Goal: Task Accomplishment & Management: Manage account settings

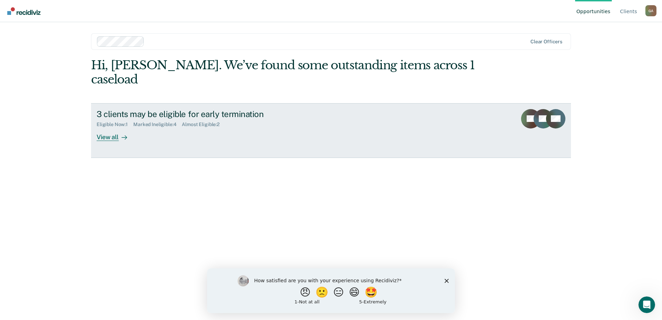
click at [426, 108] on link "3 clients may be eligible for early termination Eligible Now : 1 Marked Ineligi…" at bounding box center [331, 130] width 480 height 55
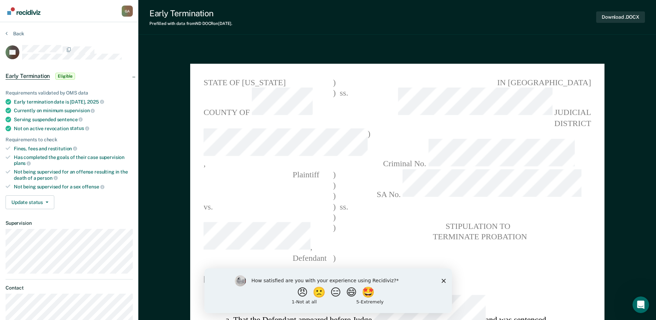
type textarea "x"
click at [3, 33] on section "Back LA Early Termination Eligible Requirements validated by OMS data Early ter…" at bounding box center [69, 179] width 138 height 314
click at [8, 34] on button "Back" at bounding box center [15, 33] width 19 height 6
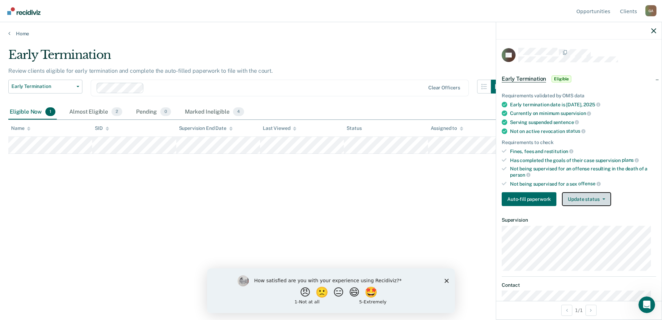
click at [578, 203] on button "Update status" at bounding box center [586, 199] width 49 height 14
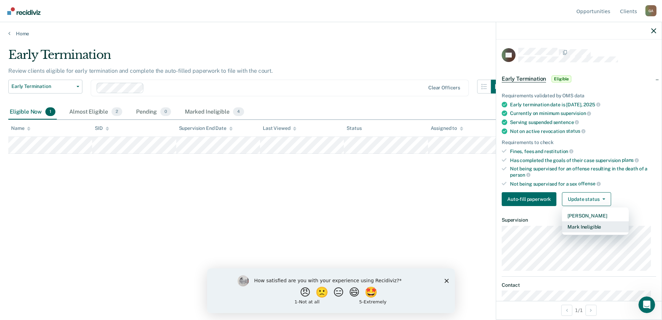
click at [590, 225] on button "Mark Ineligible" at bounding box center [595, 226] width 67 height 11
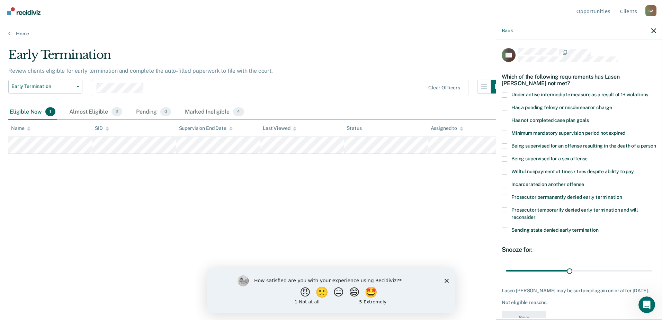
click at [504, 119] on span at bounding box center [504, 121] width 6 height 6
click at [588, 118] on input "Has not completed case plan goals" at bounding box center [588, 118] width 0 height 0
drag, startPoint x: 567, startPoint y: 276, endPoint x: 663, endPoint y: 275, distance: 95.9
type input "68"
click at [652, 275] on input "range" at bounding box center [579, 270] width 146 height 12
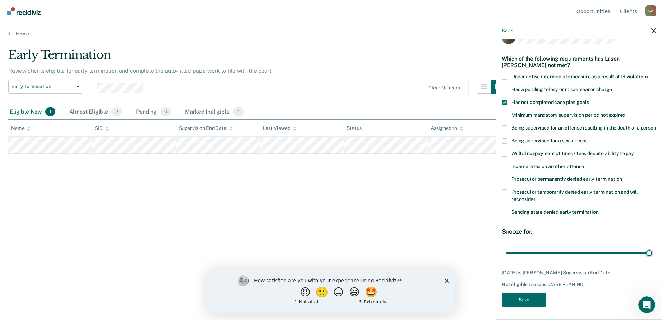
scroll to position [26, 0]
click at [531, 299] on button "Save" at bounding box center [523, 298] width 45 height 14
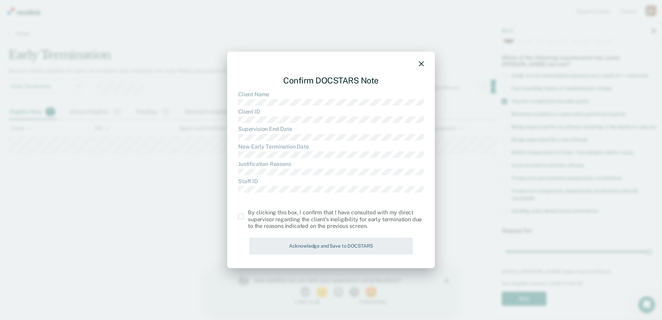
click at [242, 215] on span at bounding box center [241, 217] width 6 height 6
click at [248, 214] on input "checkbox" at bounding box center [248, 214] width 0 height 0
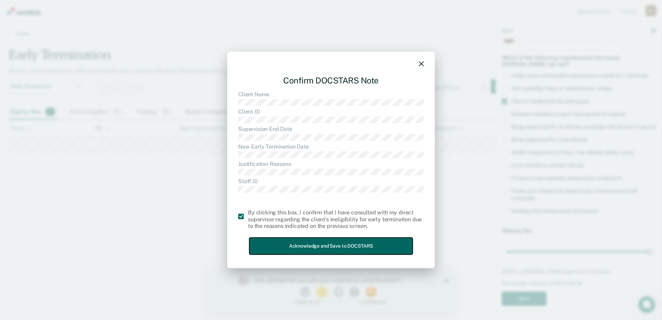
click at [293, 252] on button "Acknowledge and Save to DOCSTARS" at bounding box center [330, 245] width 163 height 17
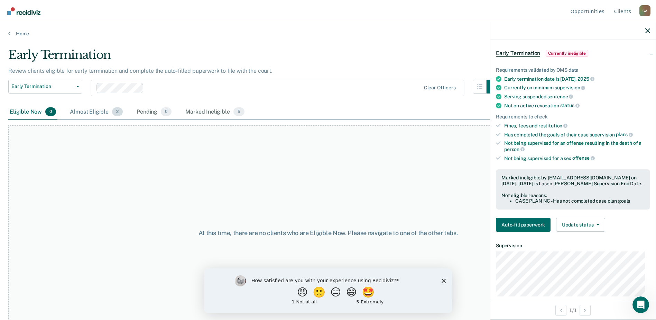
click at [86, 115] on div "Almost Eligible 2" at bounding box center [97, 112] width 56 height 15
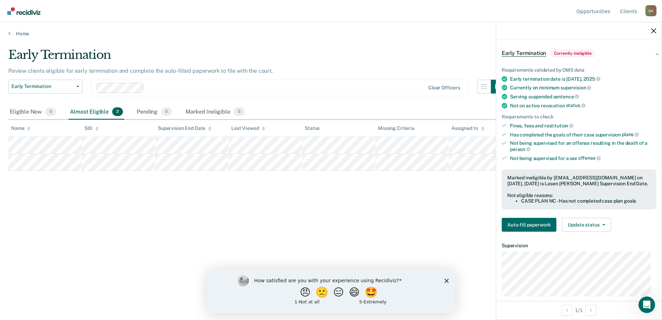
click at [87, 110] on div "Almost Eligible 2" at bounding box center [97, 112] width 56 height 15
click at [212, 111] on div "Marked Ineligible 5" at bounding box center [215, 112] width 62 height 15
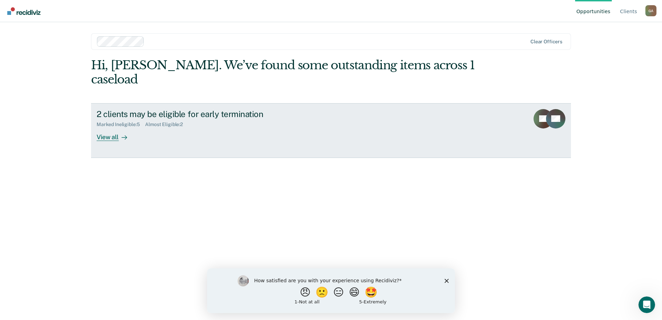
click at [316, 132] on link "2 clients may be eligible for early termination Marked Ineligible : 5 Almost El…" at bounding box center [331, 130] width 480 height 55
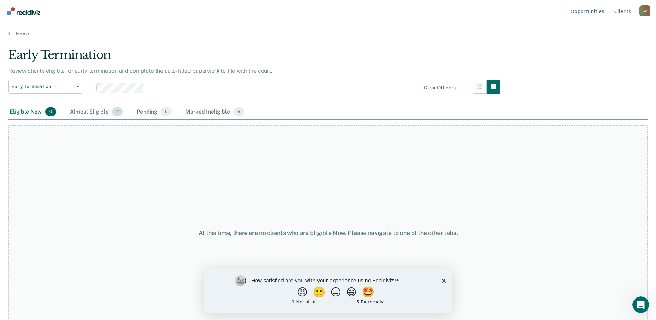
click at [88, 113] on div "Almost Eligible 2" at bounding box center [97, 112] width 56 height 15
